Goal: Task Accomplishment & Management: Use online tool/utility

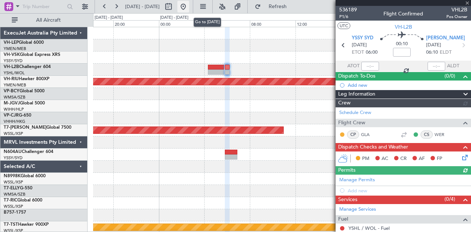
click at [189, 8] on button at bounding box center [183, 7] width 12 height 12
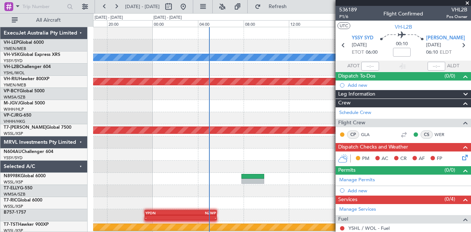
click at [467, 2] on span at bounding box center [467, 3] width 7 height 7
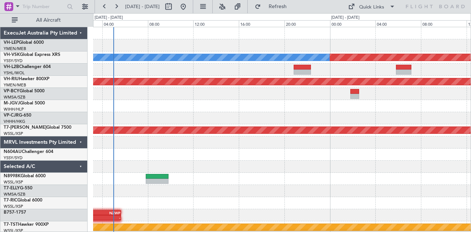
click at [244, 80] on div "Planned Maint Sydney ([PERSON_NAME] Intl) No Crew Planned Maint [GEOGRAPHIC_DAT…" at bounding box center [282, 227] width 378 height 401
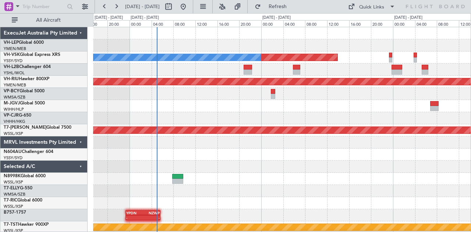
click at [271, 95] on div at bounding box center [282, 94] width 378 height 12
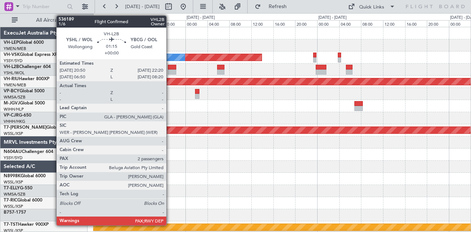
click at [170, 67] on div at bounding box center [172, 67] width 8 height 5
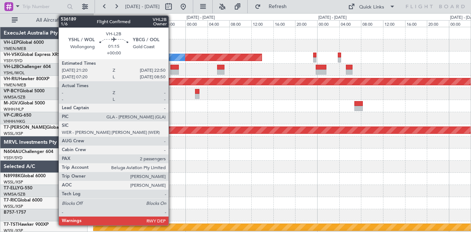
click at [172, 68] on div at bounding box center [174, 67] width 8 height 5
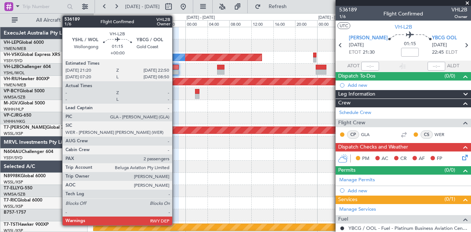
click at [176, 70] on div at bounding box center [174, 72] width 8 height 5
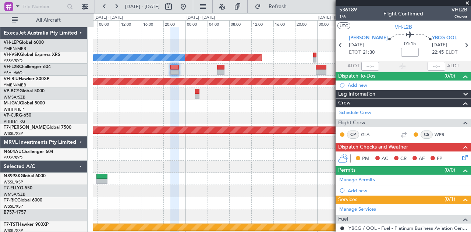
click at [175, 75] on div at bounding box center [282, 70] width 378 height 12
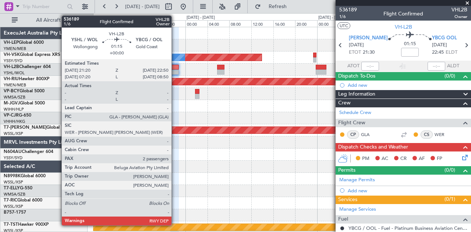
click at [175, 74] on div at bounding box center [174, 72] width 8 height 5
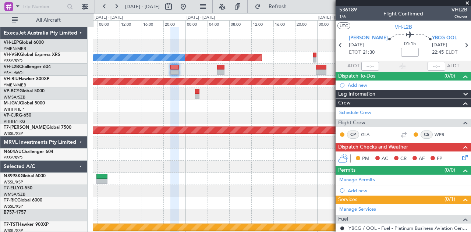
click at [468, 3] on span at bounding box center [467, 3] width 7 height 7
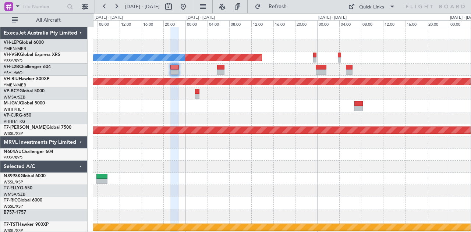
type input "0"
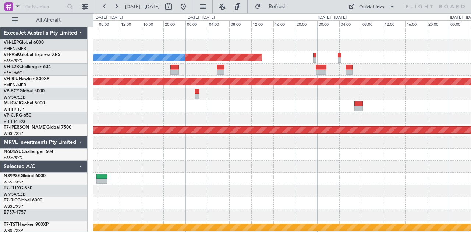
click at [257, 133] on div "Planned Maint Sydney ([PERSON_NAME] Intl) No Crew Planned Maint [GEOGRAPHIC_DAT…" at bounding box center [282, 227] width 378 height 401
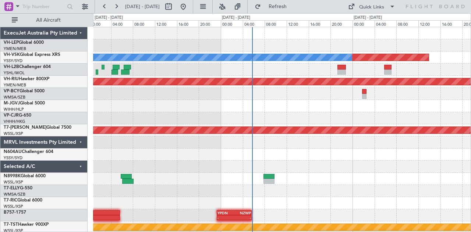
click at [314, 136] on div "Planned Maint Sydney ([PERSON_NAME] Intl) No Crew Planned Maint [GEOGRAPHIC_DAT…" at bounding box center [282, 227] width 378 height 401
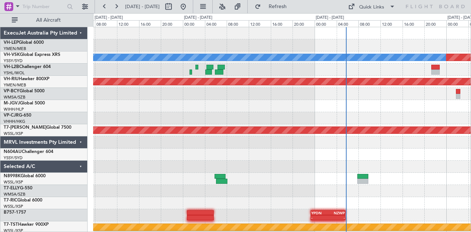
click at [316, 130] on div "Planned Maint Sydney ([PERSON_NAME] Intl) No Crew Planned Maint [GEOGRAPHIC_DAT…" at bounding box center [282, 227] width 378 height 401
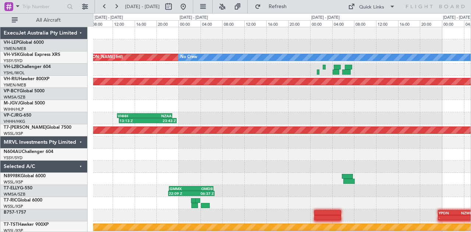
click at [369, 98] on div "Planned Maint Sydney ([PERSON_NAME] Intl) No Crew Planned Maint [GEOGRAPHIC_DAT…" at bounding box center [282, 227] width 378 height 401
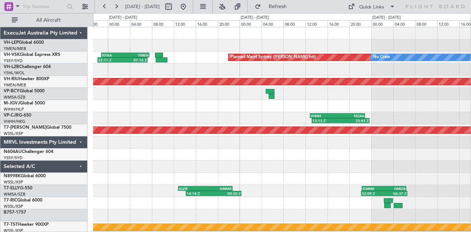
click at [357, 109] on div "Planned Maint Sydney ([PERSON_NAME] Intl) No Crew 22:11 Z 07:16 Z NTAA 22:50 Z …" at bounding box center [282, 227] width 378 height 401
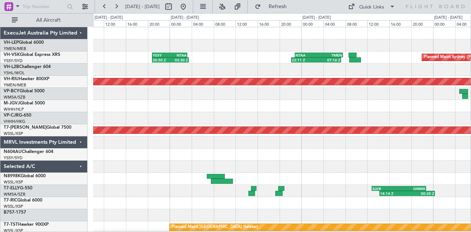
click at [302, 123] on div "Planned Maint Sydney ([PERSON_NAME] Intl) 22:11 Z 07:16 Z NTAA 22:50 Z YMEN 07:…" at bounding box center [282, 227] width 378 height 401
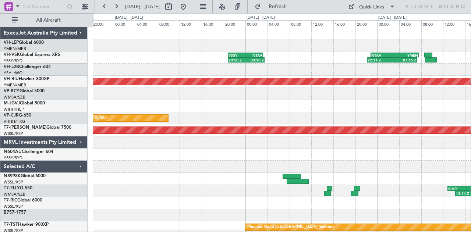
click at [285, 142] on div "22:11 Z 07:16 Z NTAA 22:50 Z YMEN 07:35 Z 20:50 Z 03:30 Z YSSY 20:50 Z NTAA 03:…" at bounding box center [282, 227] width 378 height 401
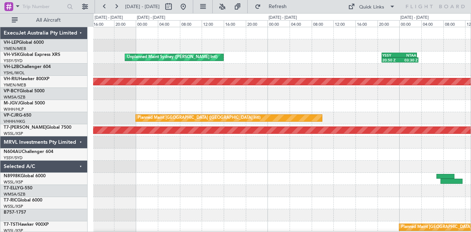
click at [170, 99] on div "20:50 Z 03:30 Z YSSY 20:50 Z NTAA 03:15 Z Unplanned Maint Sydney ([PERSON_NAME]…" at bounding box center [235, 122] width 471 height 219
click at [189, 6] on button at bounding box center [183, 7] width 12 height 12
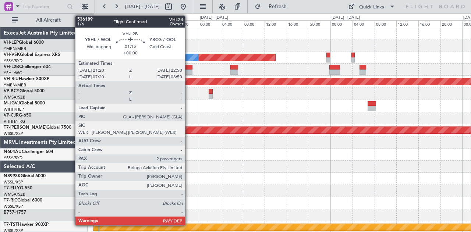
click at [189, 68] on div at bounding box center [188, 67] width 8 height 5
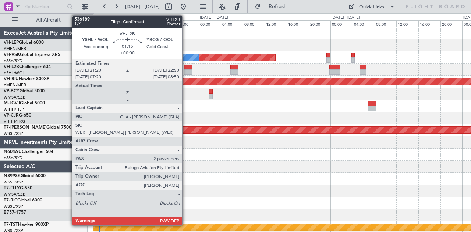
click at [186, 71] on div at bounding box center [188, 72] width 8 height 5
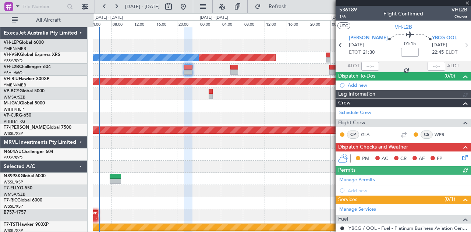
scroll to position [88, 0]
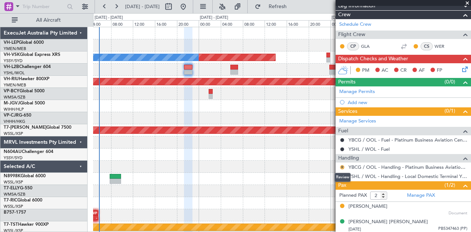
click at [342, 165] on button "R" at bounding box center [342, 167] width 4 height 4
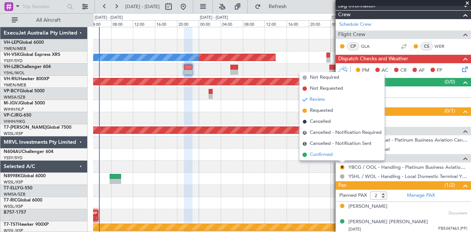
click at [324, 157] on span "Confirmed" at bounding box center [321, 154] width 23 height 7
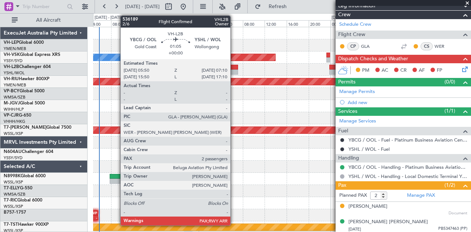
click at [234, 72] on div at bounding box center [233, 72] width 7 height 5
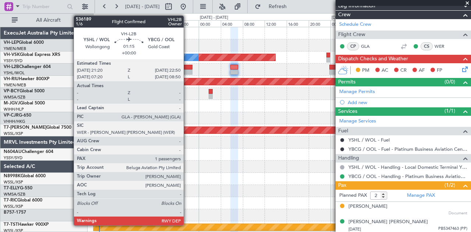
click at [187, 69] on div at bounding box center [188, 67] width 8 height 5
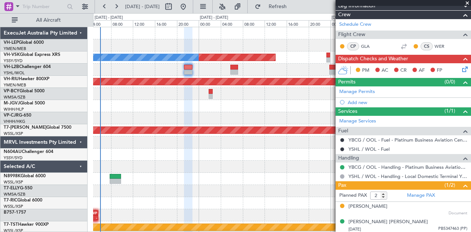
click at [461, 67] on icon at bounding box center [464, 68] width 6 height 6
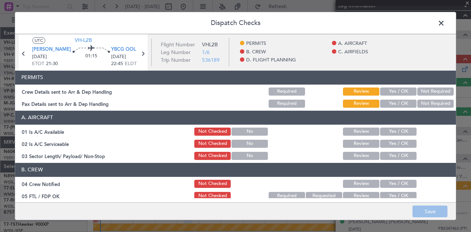
click at [434, 89] on button "Not Required" at bounding box center [435, 92] width 36 height 8
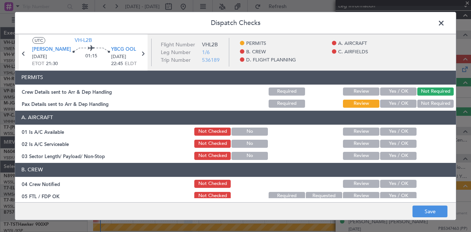
click at [427, 107] on button "Not Required" at bounding box center [435, 104] width 36 height 8
click at [398, 130] on button "Yes / OK" at bounding box center [398, 132] width 36 height 8
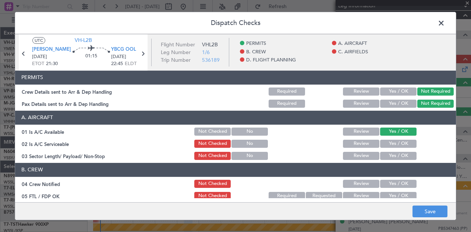
click at [391, 142] on button "Yes / OK" at bounding box center [398, 144] width 36 height 8
click at [389, 156] on button "Yes / OK" at bounding box center [398, 156] width 36 height 8
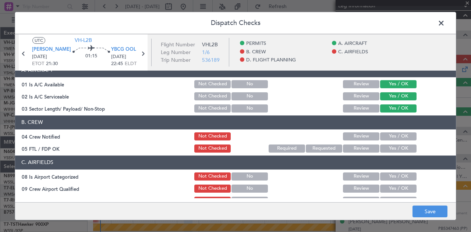
scroll to position [74, 0]
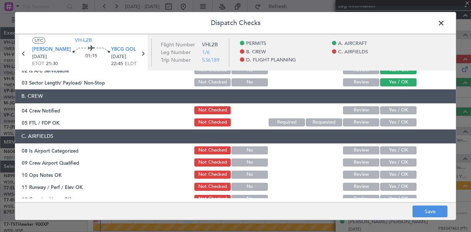
click at [385, 106] on button "Yes / OK" at bounding box center [398, 110] width 36 height 8
click at [385, 123] on button "Yes / OK" at bounding box center [398, 123] width 36 height 8
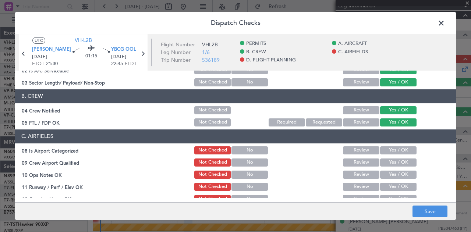
click at [383, 150] on button "Yes / OK" at bounding box center [398, 150] width 36 height 8
click at [384, 162] on button "Yes / OK" at bounding box center [398, 163] width 36 height 8
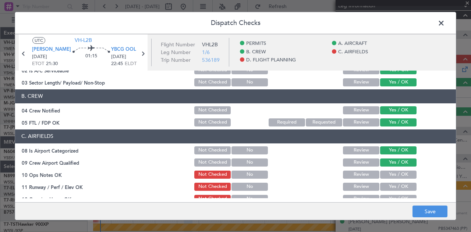
click at [384, 173] on button "Yes / OK" at bounding box center [398, 175] width 36 height 8
click at [384, 185] on button "Yes / OK" at bounding box center [398, 187] width 36 height 8
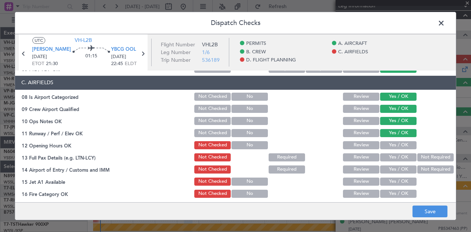
scroll to position [184, 0]
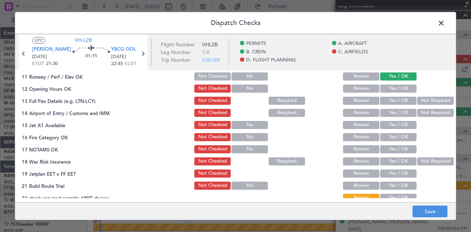
click at [388, 84] on div "Yes / OK" at bounding box center [397, 89] width 37 height 10
click at [386, 101] on button "Yes / OK" at bounding box center [398, 101] width 36 height 8
click at [417, 112] on button "Not Required" at bounding box center [435, 113] width 36 height 8
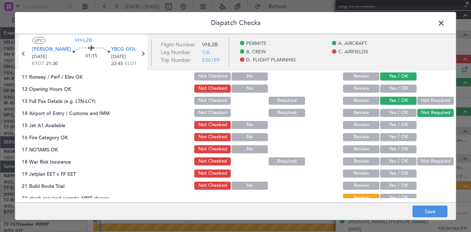
click at [393, 128] on button "Yes / OK" at bounding box center [398, 125] width 36 height 8
click at [382, 136] on button "Yes / OK" at bounding box center [398, 137] width 36 height 8
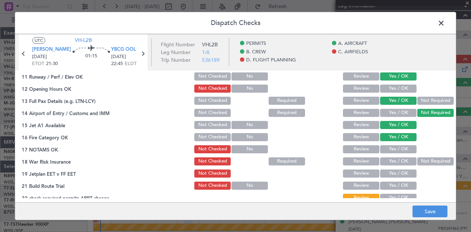
click at [383, 149] on button "Yes / OK" at bounding box center [398, 149] width 36 height 8
click at [417, 159] on button "Not Required" at bounding box center [435, 162] width 36 height 8
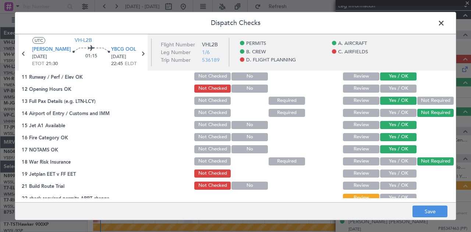
click at [402, 173] on button "Yes / OK" at bounding box center [398, 174] width 36 height 8
click at [402, 184] on button "Yes / OK" at bounding box center [398, 186] width 36 height 8
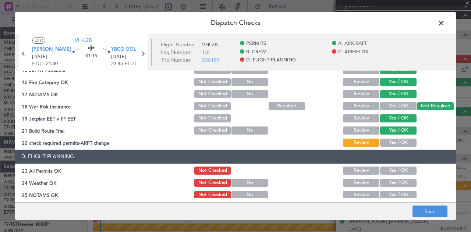
scroll to position [156, 0]
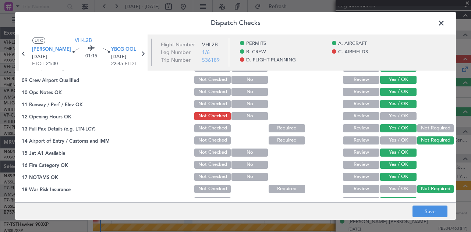
click at [389, 115] on button "Yes / OK" at bounding box center [398, 116] width 36 height 8
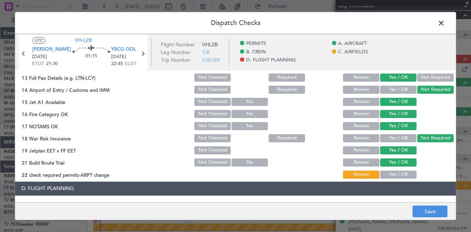
scroll to position [267, 0]
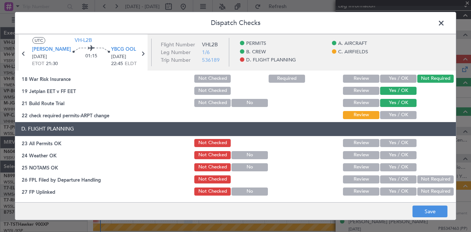
click at [395, 117] on button "Yes / OK" at bounding box center [398, 115] width 36 height 8
click at [391, 143] on button "Yes / OK" at bounding box center [398, 143] width 36 height 8
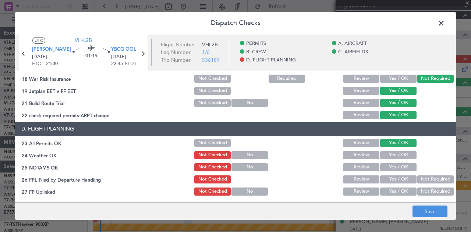
click at [392, 154] on button "Yes / OK" at bounding box center [398, 155] width 36 height 8
click at [392, 166] on button "Yes / OK" at bounding box center [398, 167] width 36 height 8
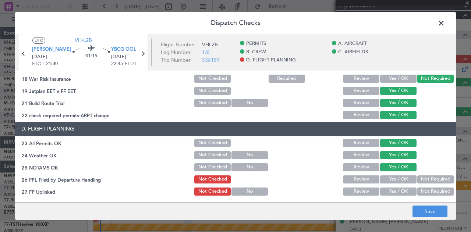
click at [430, 177] on button "Not Required" at bounding box center [435, 180] width 36 height 8
click at [429, 187] on div "Not Required" at bounding box center [434, 192] width 37 height 10
click at [429, 192] on button "Not Required" at bounding box center [435, 192] width 36 height 8
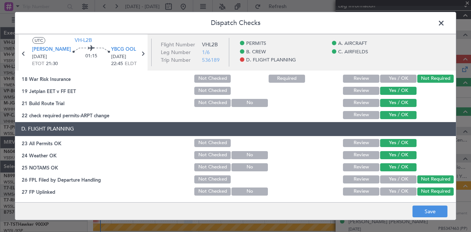
scroll to position [304, 0]
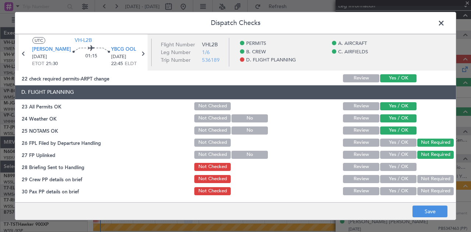
click at [399, 165] on button "Yes / OK" at bounding box center [398, 167] width 36 height 8
click at [427, 177] on button "Not Required" at bounding box center [435, 179] width 36 height 8
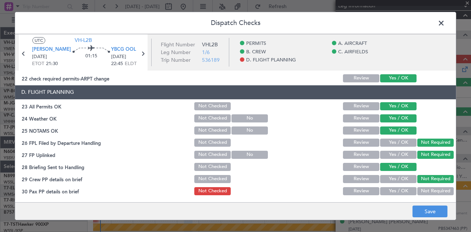
drag, startPoint x: 428, startPoint y: 189, endPoint x: 432, endPoint y: 205, distance: 16.3
click at [428, 190] on button "Not Required" at bounding box center [435, 191] width 36 height 8
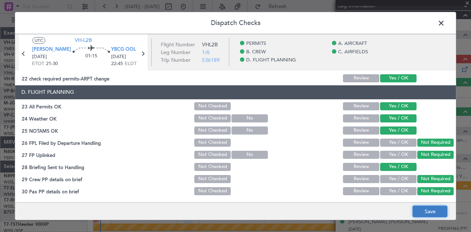
click at [433, 215] on button "Save" at bounding box center [430, 212] width 35 height 12
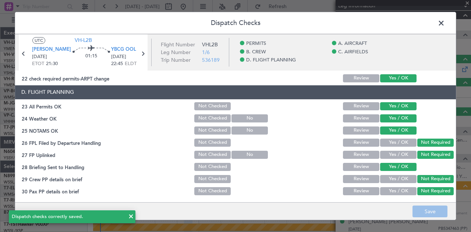
click at [445, 26] on span at bounding box center [445, 25] width 0 height 15
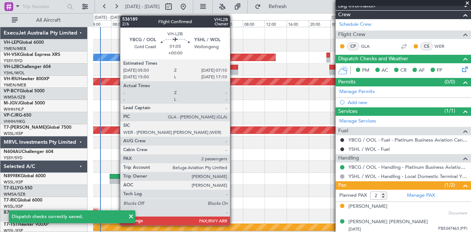
click at [234, 70] on div at bounding box center [233, 72] width 7 height 5
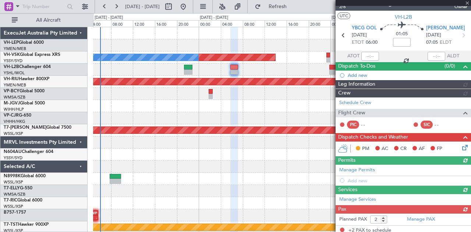
scroll to position [88, 0]
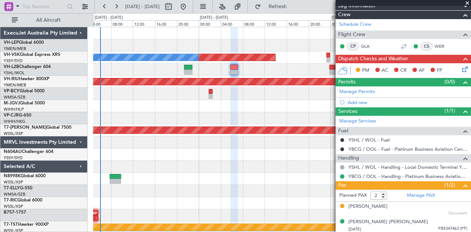
click at [461, 68] on icon at bounding box center [464, 68] width 6 height 6
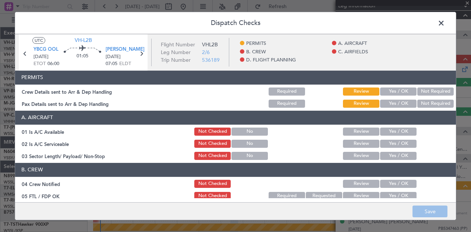
drag, startPoint x: 423, startPoint y: 93, endPoint x: 423, endPoint y: 97, distance: 4.0
click at [423, 93] on button "Not Required" at bounding box center [435, 92] width 36 height 8
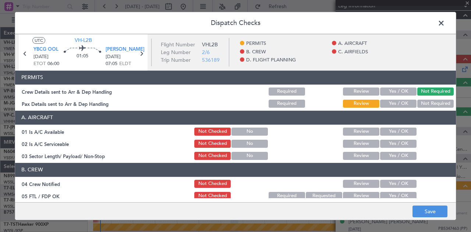
drag, startPoint x: 421, startPoint y: 105, endPoint x: 415, endPoint y: 109, distance: 6.9
click at [421, 105] on button "Not Required" at bounding box center [435, 104] width 36 height 8
click at [392, 131] on button "Yes / OK" at bounding box center [398, 132] width 36 height 8
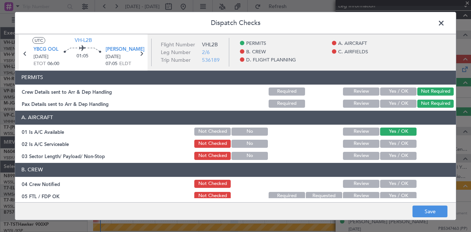
click at [391, 145] on button "Yes / OK" at bounding box center [398, 144] width 36 height 8
click at [391, 156] on button "Yes / OK" at bounding box center [398, 156] width 36 height 8
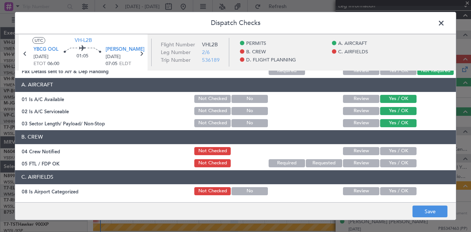
scroll to position [74, 0]
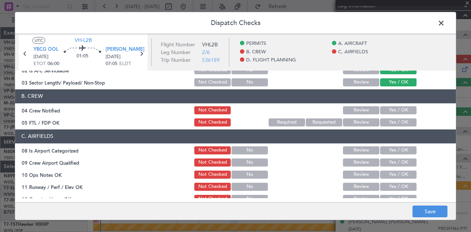
click at [388, 107] on button "Yes / OK" at bounding box center [398, 110] width 36 height 8
click at [386, 124] on button "Yes / OK" at bounding box center [398, 123] width 36 height 8
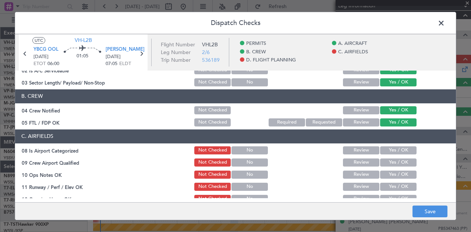
drag, startPoint x: 391, startPoint y: 149, endPoint x: 391, endPoint y: 160, distance: 11.4
click at [391, 149] on button "Yes / OK" at bounding box center [398, 150] width 36 height 8
click at [391, 161] on button "Yes / OK" at bounding box center [398, 163] width 36 height 8
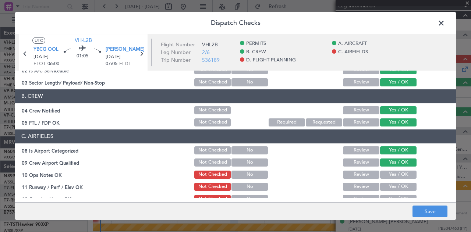
click at [391, 172] on button "Yes / OK" at bounding box center [398, 175] width 36 height 8
click at [391, 185] on button "Yes / OK" at bounding box center [398, 187] width 36 height 8
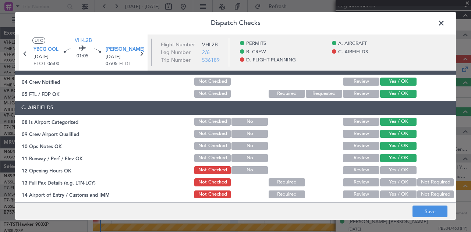
scroll to position [110, 0]
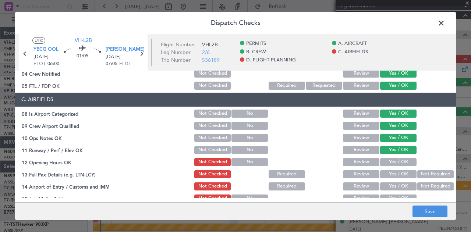
click at [392, 162] on button "Yes / OK" at bounding box center [398, 162] width 36 height 8
click at [389, 175] on button "Yes / OK" at bounding box center [398, 174] width 36 height 8
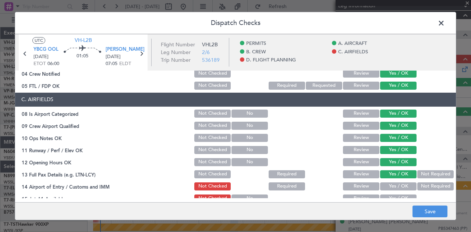
click at [420, 184] on button "Not Required" at bounding box center [435, 187] width 36 height 8
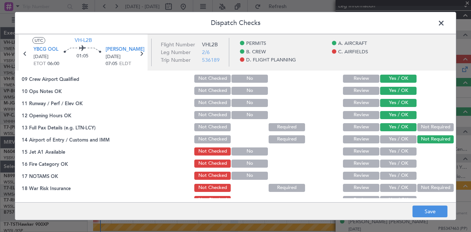
scroll to position [184, 0]
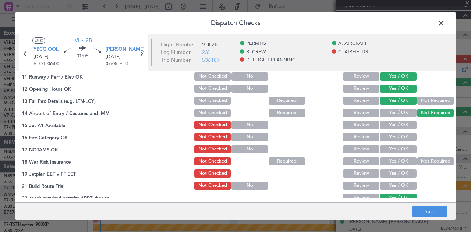
click at [388, 123] on button "Yes / OK" at bounding box center [398, 125] width 36 height 8
click at [389, 134] on button "Yes / OK" at bounding box center [398, 137] width 36 height 8
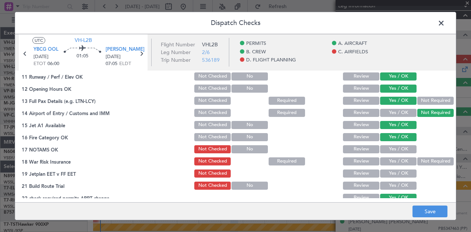
click at [391, 147] on button "Yes / OK" at bounding box center [398, 149] width 36 height 8
click at [427, 160] on button "Not Required" at bounding box center [435, 162] width 36 height 8
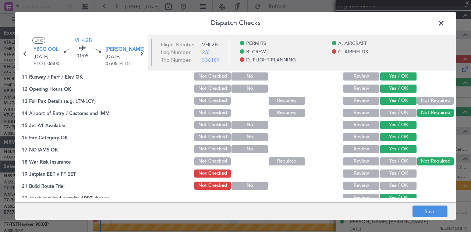
click at [410, 173] on button "Yes / OK" at bounding box center [398, 174] width 36 height 8
click at [409, 185] on button "Yes / OK" at bounding box center [398, 186] width 36 height 8
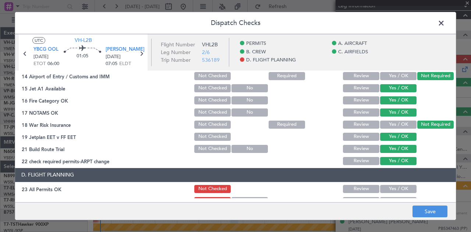
scroll to position [258, 0]
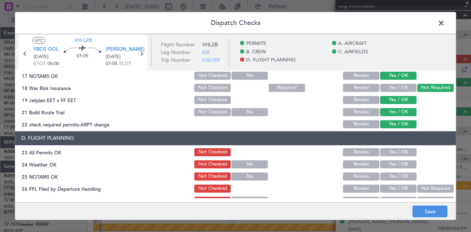
click at [386, 150] on button "Yes / OK" at bounding box center [398, 152] width 36 height 8
click at [388, 163] on button "Yes / OK" at bounding box center [398, 164] width 36 height 8
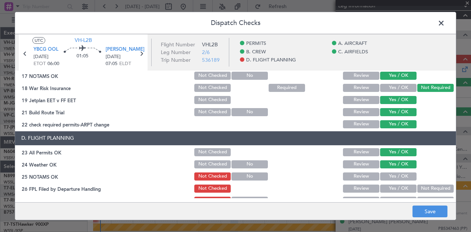
drag, startPoint x: 390, startPoint y: 176, endPoint x: 402, endPoint y: 181, distance: 13.3
click at [390, 176] on button "Yes / OK" at bounding box center [398, 177] width 36 height 8
click at [423, 186] on button "Not Required" at bounding box center [435, 189] width 36 height 8
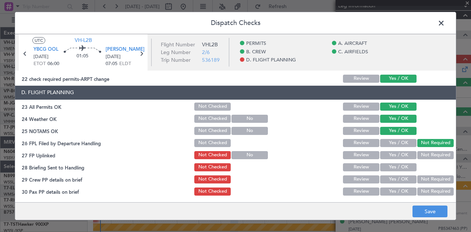
scroll to position [304, 0]
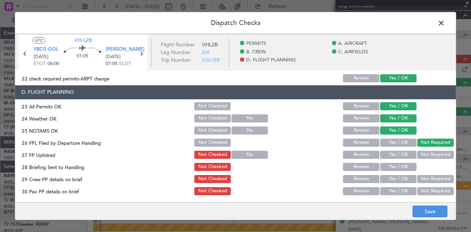
click at [420, 153] on button "Not Required" at bounding box center [435, 155] width 36 height 8
drag, startPoint x: 406, startPoint y: 166, endPoint x: 414, endPoint y: 173, distance: 10.9
click at [406, 166] on button "Yes / OK" at bounding box center [398, 167] width 36 height 8
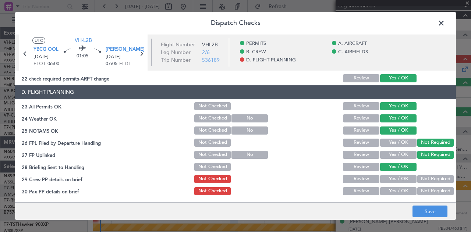
drag, startPoint x: 420, startPoint y: 176, endPoint x: 423, endPoint y: 183, distance: 7.9
click at [420, 176] on button "Not Required" at bounding box center [435, 179] width 36 height 8
click at [423, 186] on div "Not Required" at bounding box center [434, 191] width 37 height 10
click at [424, 194] on button "Not Required" at bounding box center [435, 191] width 36 height 8
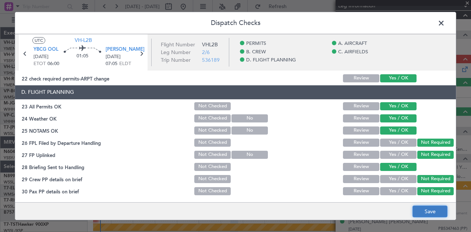
click at [428, 209] on button "Save" at bounding box center [430, 212] width 35 height 12
click at [445, 24] on span at bounding box center [445, 25] width 0 height 15
